Goal: Information Seeking & Learning: Understand process/instructions

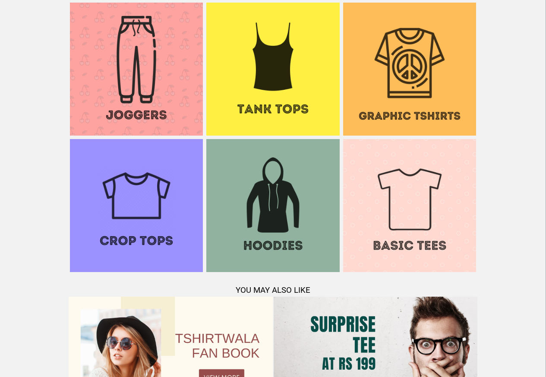
scroll to position [833, 0]
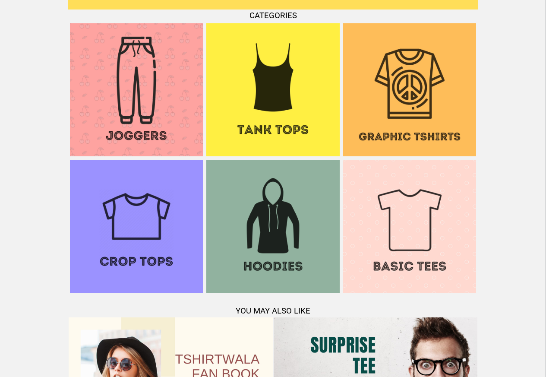
scroll to position [906, 0]
